Goal: Information Seeking & Learning: Check status

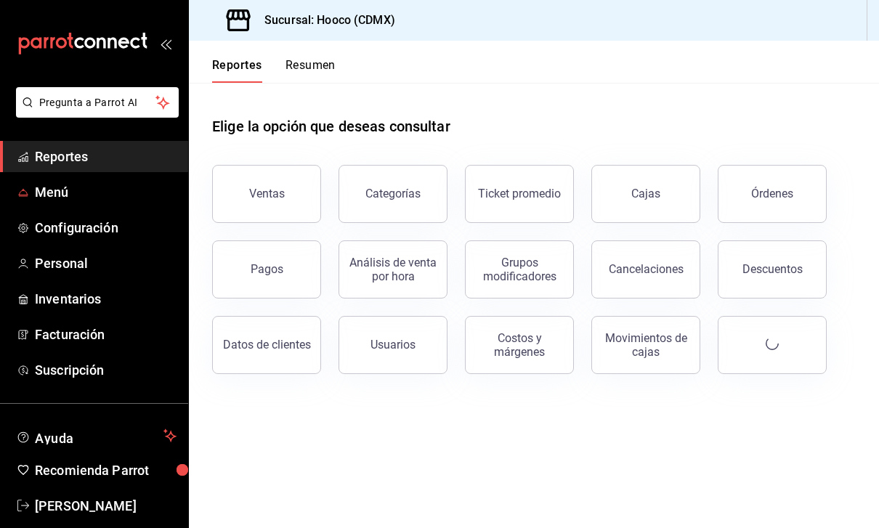
click at [116, 198] on span "Menú" at bounding box center [106, 192] width 142 height 20
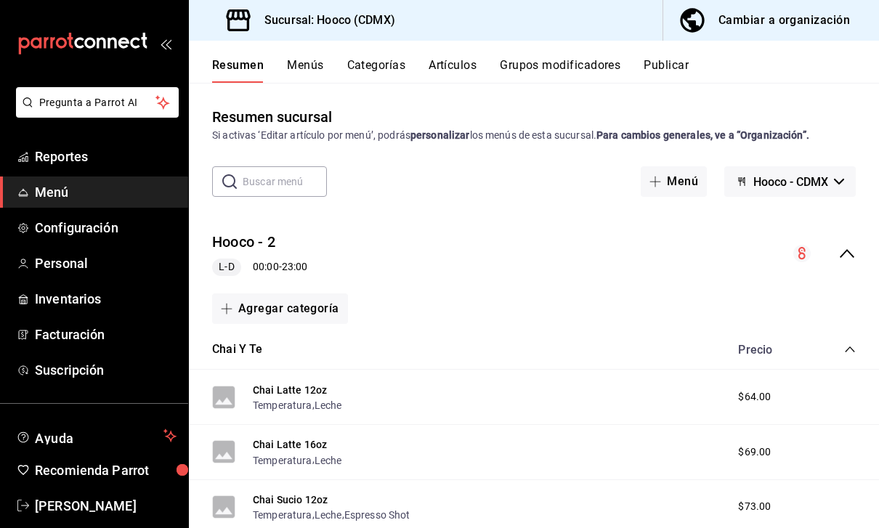
click at [138, 155] on span "Reportes" at bounding box center [106, 157] width 142 height 20
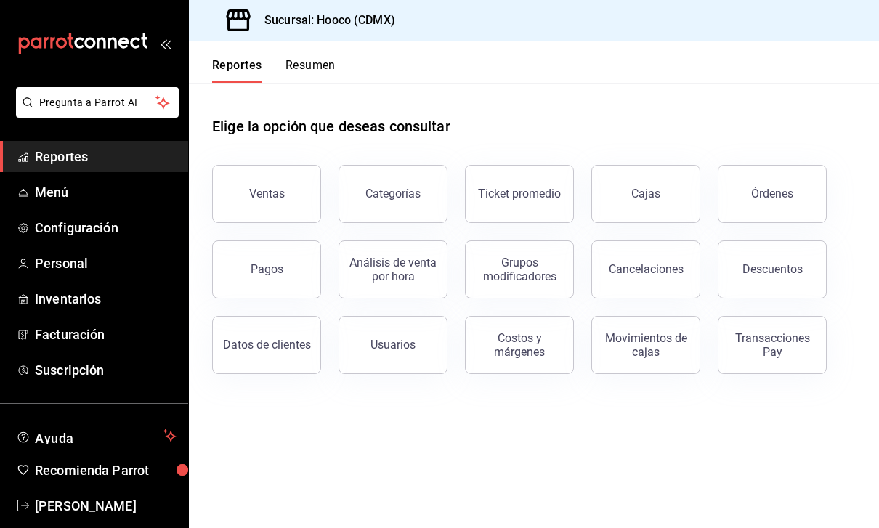
click at [273, 193] on div "Ventas" at bounding box center [267, 194] width 36 height 14
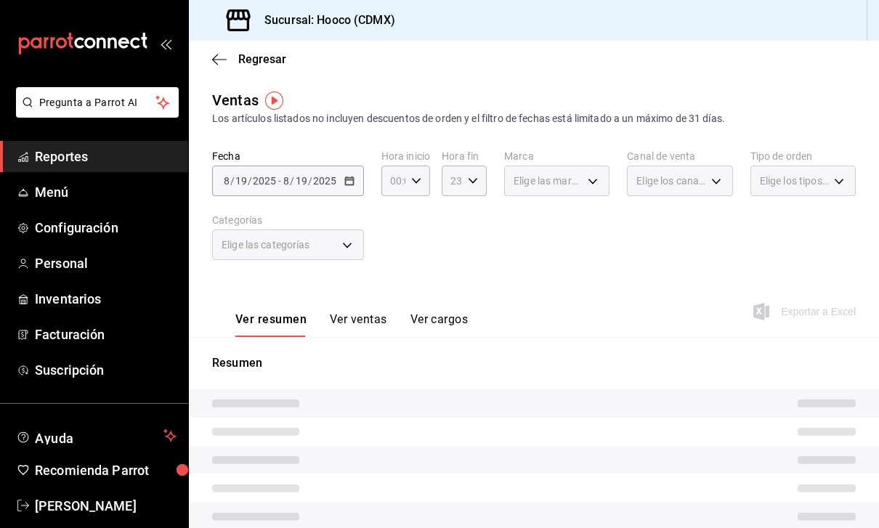
click at [352, 320] on button "Ver ventas" at bounding box center [358, 324] width 57 height 25
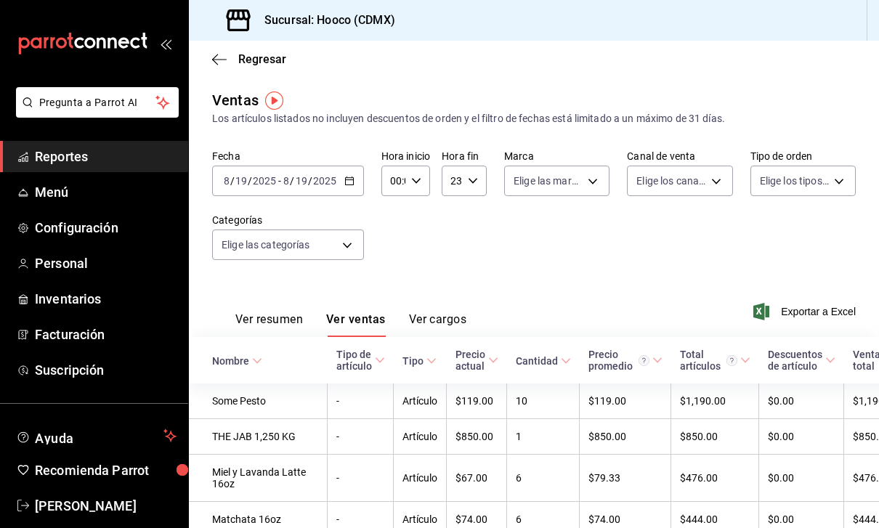
click at [272, 332] on button "Ver resumen" at bounding box center [269, 324] width 68 height 25
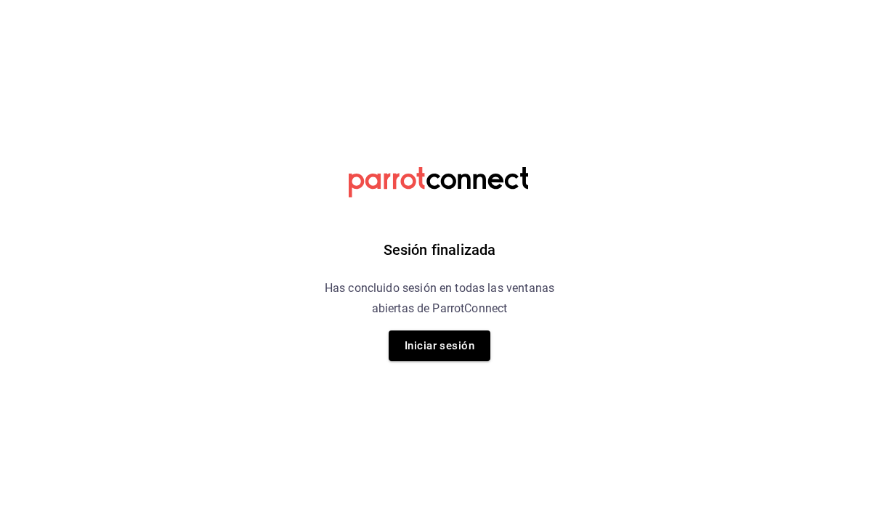
click at [463, 336] on button "Iniciar sesión" at bounding box center [440, 346] width 102 height 31
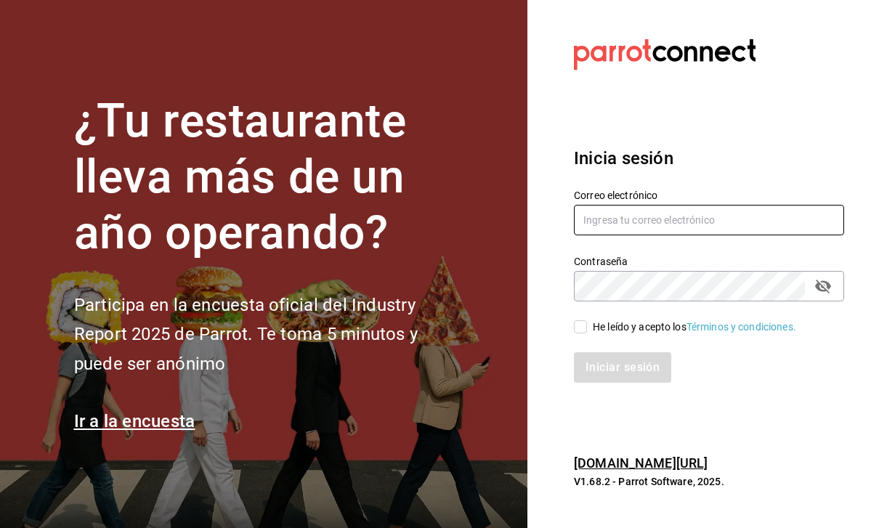
click at [728, 235] on input "text" at bounding box center [709, 220] width 270 height 31
type input "Hector.c.mind@gmail.com"
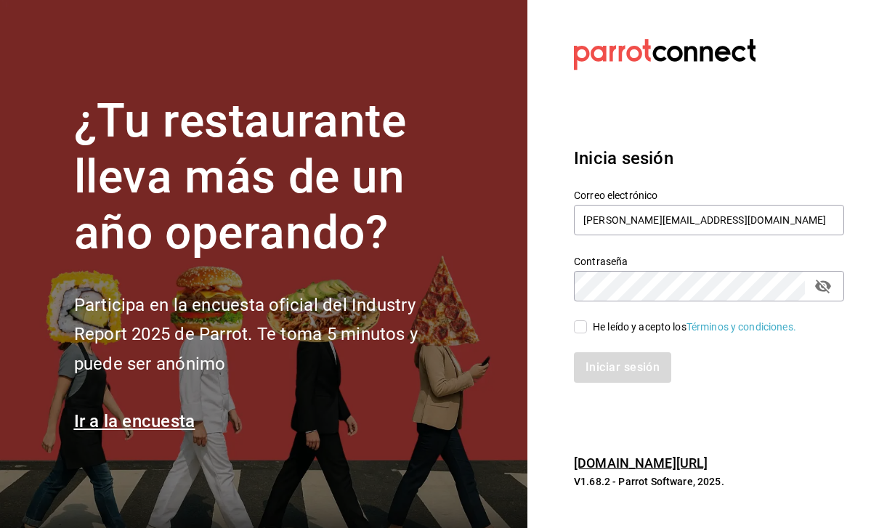
click at [577, 333] on input "He leído y acepto los Términos y condiciones." at bounding box center [580, 326] width 13 height 13
checkbox input "true"
click at [638, 383] on button "Iniciar sesión" at bounding box center [622, 367] width 97 height 31
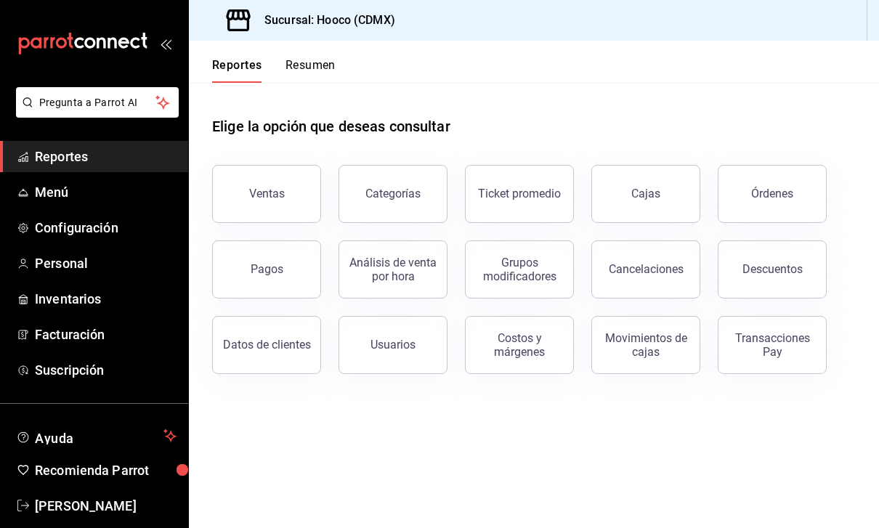
click at [287, 201] on button "Ventas" at bounding box center [266, 194] width 109 height 58
